Goal: Task Accomplishment & Management: Manage account settings

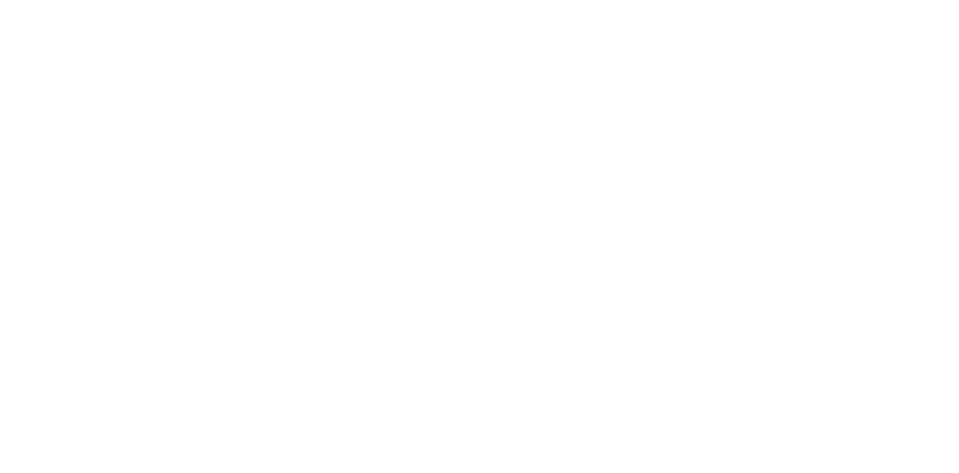
click at [522, 0] on html at bounding box center [479, 0] width 959 height 0
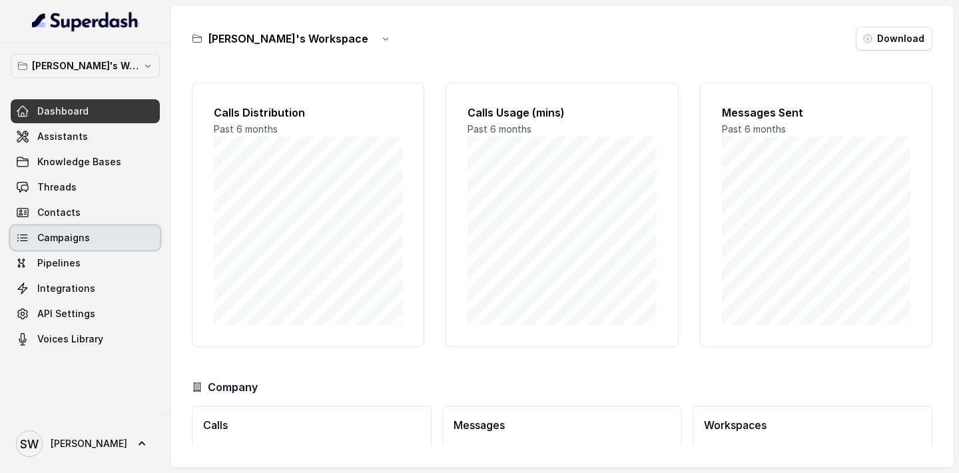
click at [73, 237] on span "Campaigns" at bounding box center [63, 237] width 53 height 13
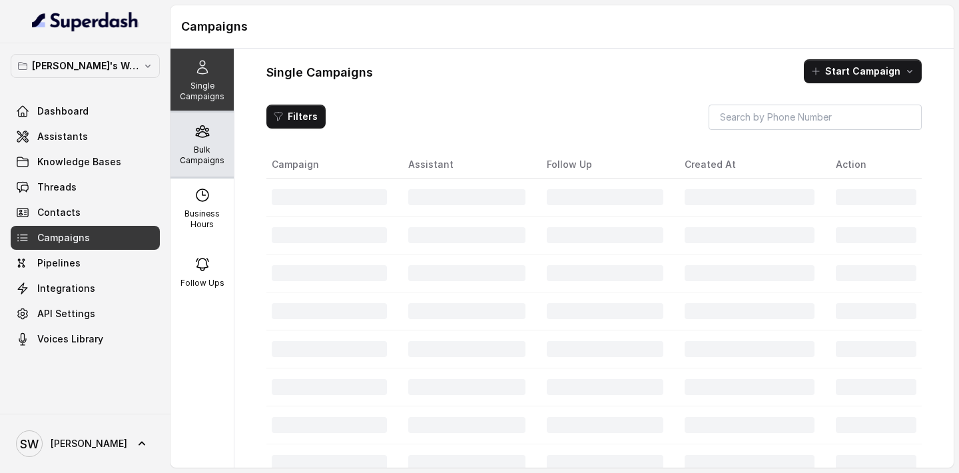
click at [179, 154] on p "Bulk Campaigns" at bounding box center [202, 155] width 53 height 21
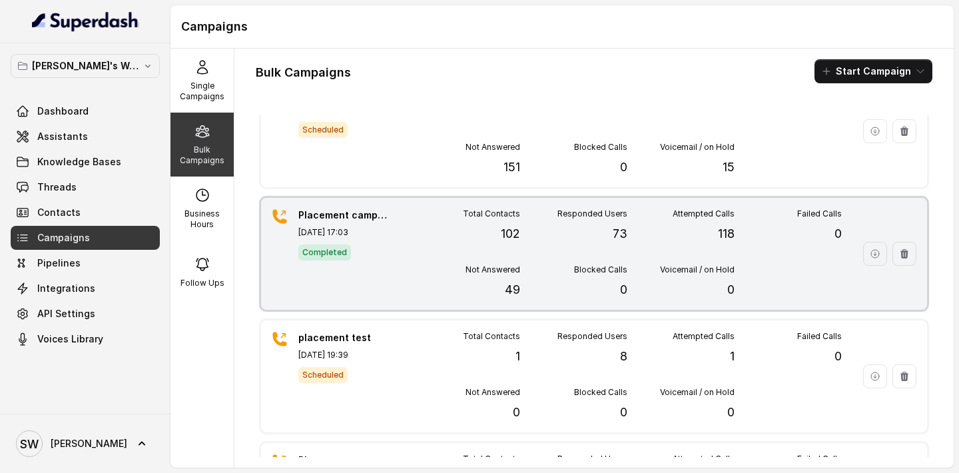
scroll to position [159, 0]
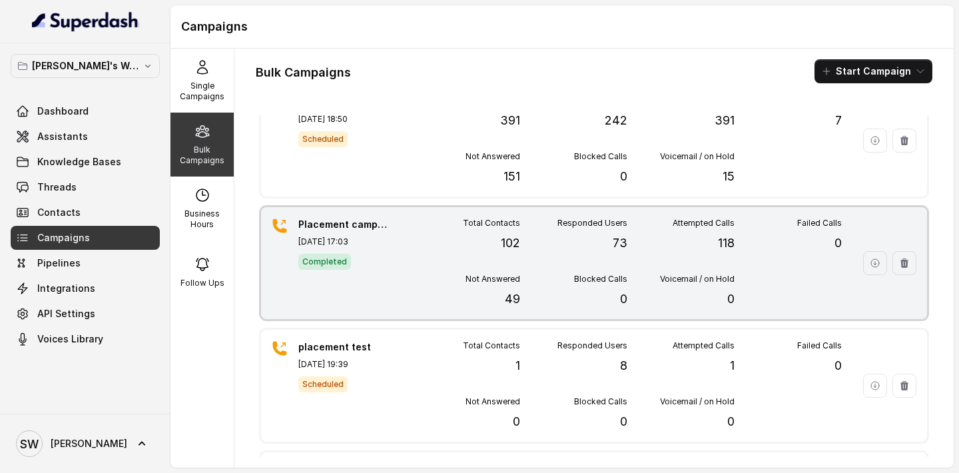
click at [402, 285] on div "Placement campaign 1 [DATE] 17:03 Completed Total Contacts 102 Responded Users …" at bounding box center [594, 263] width 666 height 112
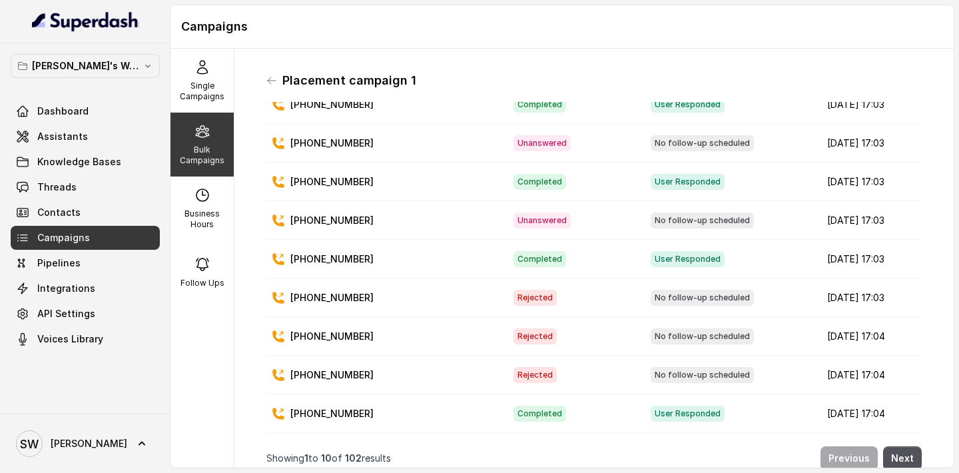
scroll to position [0, 0]
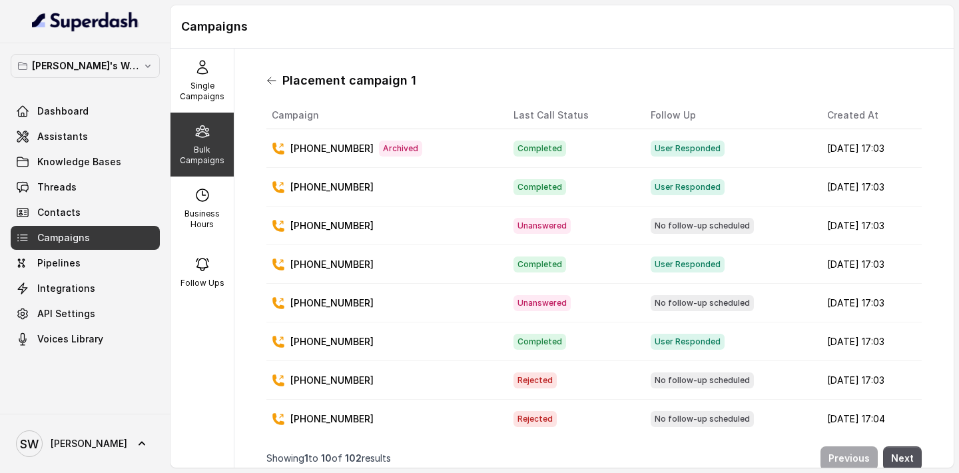
click at [271, 81] on icon at bounding box center [272, 80] width 8 height 7
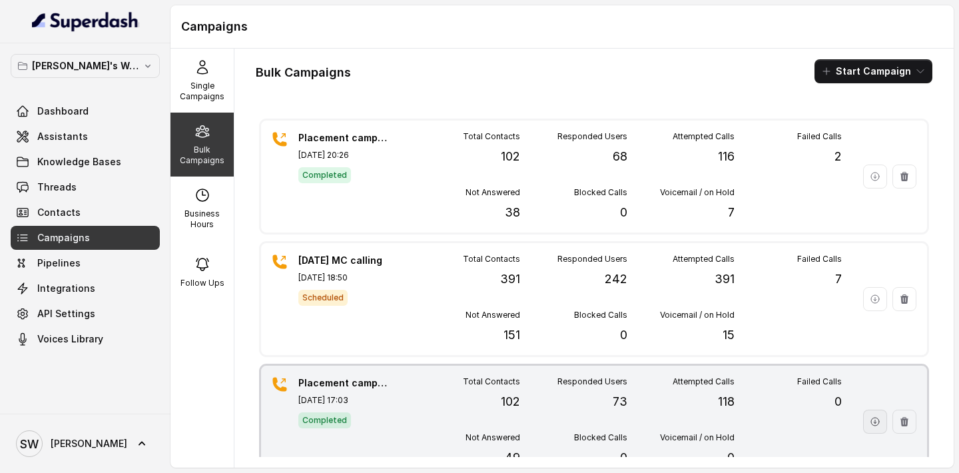
click at [870, 425] on icon "button" at bounding box center [875, 421] width 11 height 11
